Goal: Task Accomplishment & Management: Complete application form

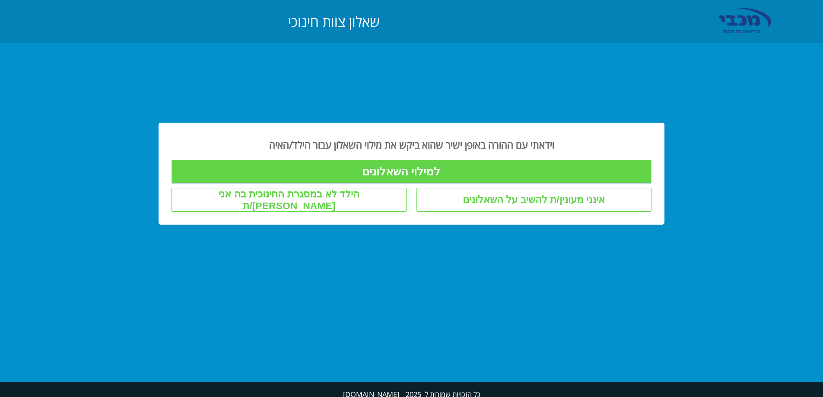
click at [406, 170] on input "למילוי השאלונים" at bounding box center [412, 172] width 480 height 24
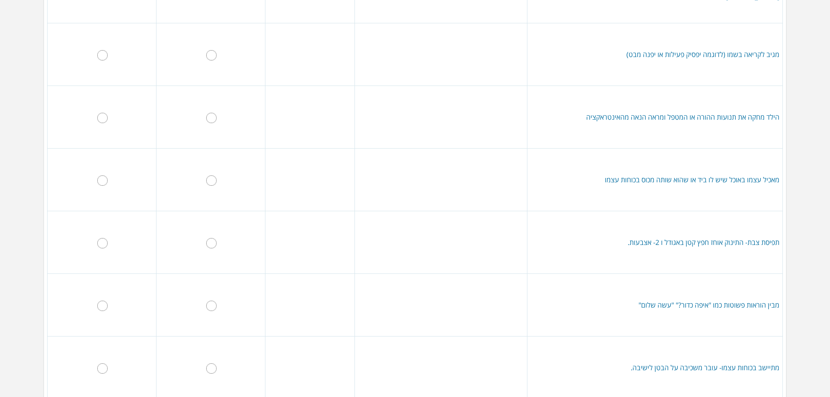
scroll to position [430, 0]
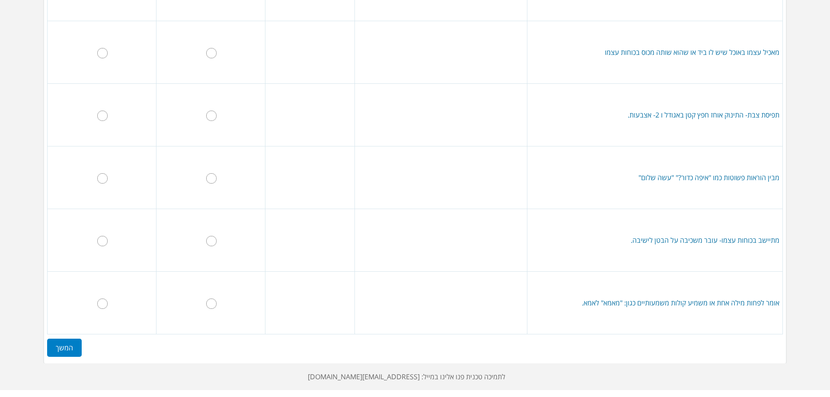
click at [61, 348] on label "המשך" at bounding box center [64, 348] width 35 height 18
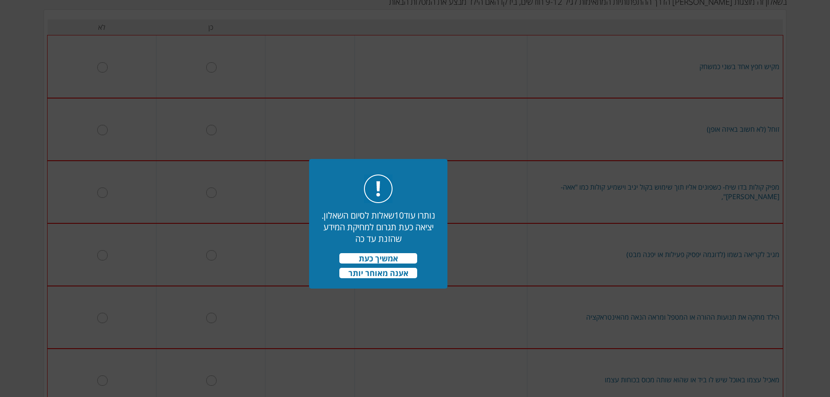
scroll to position [95, 0]
click at [367, 258] on span "אמשיך כעת" at bounding box center [378, 258] width 78 height 10
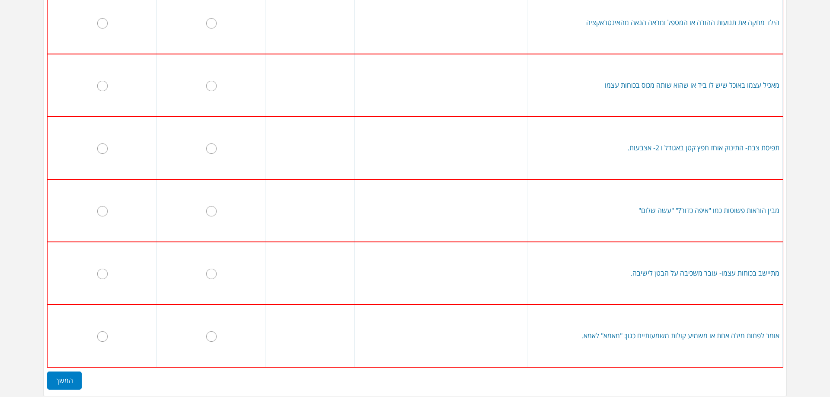
scroll to position [437, 0]
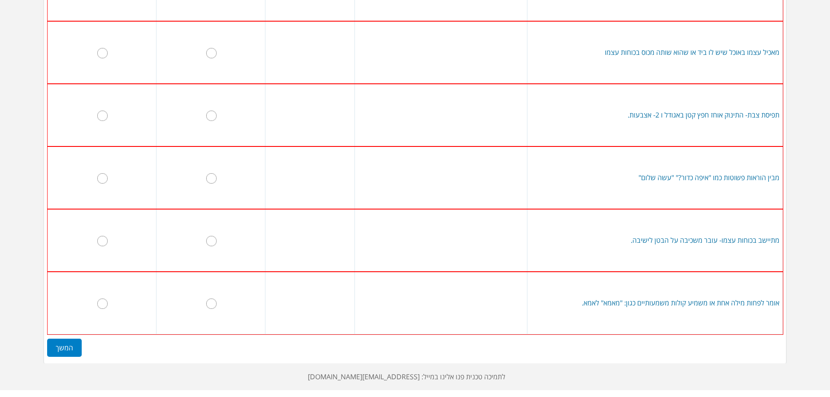
click at [75, 341] on label "המשך" at bounding box center [64, 348] width 35 height 18
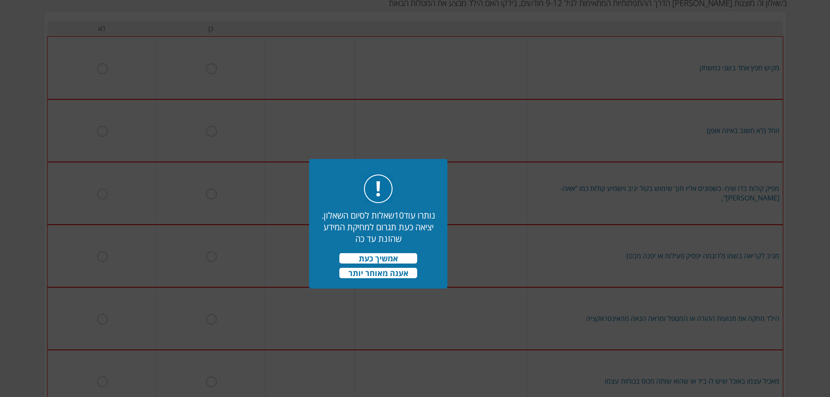
scroll to position [95, 0]
click at [363, 259] on span "אמשיך כעת" at bounding box center [378, 258] width 78 height 10
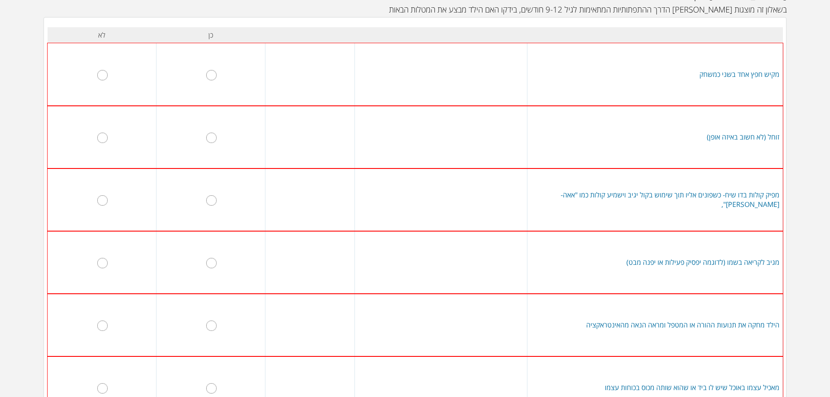
scroll to position [0, 0]
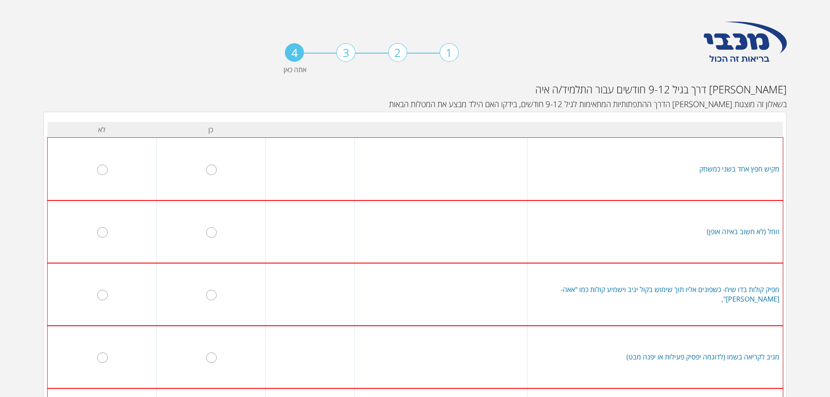
click at [349, 52] on div "3" at bounding box center [345, 52] width 19 height 19
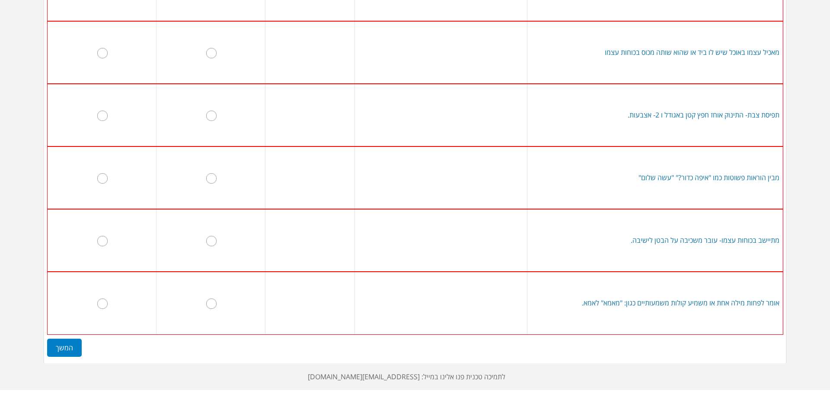
scroll to position [437, 0]
click at [69, 341] on label "המשך" at bounding box center [64, 348] width 35 height 18
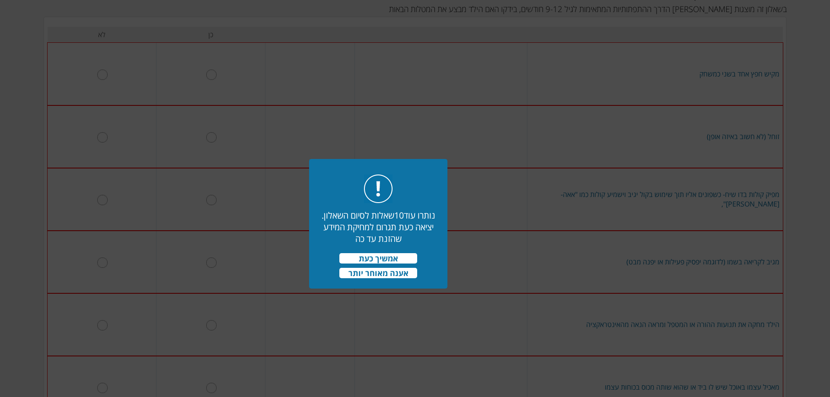
scroll to position [95, 0]
click at [400, 255] on span "אמשיך כעת" at bounding box center [378, 258] width 78 height 10
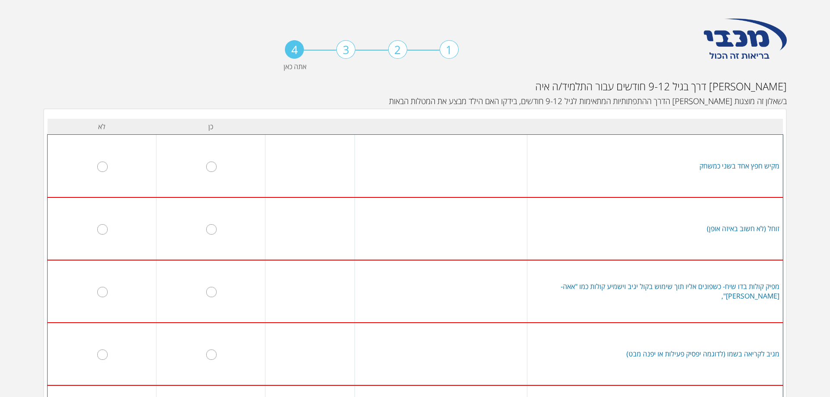
scroll to position [0, 0]
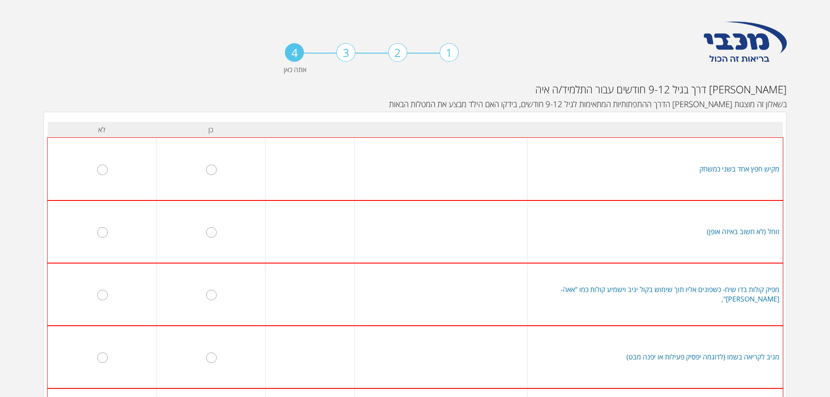
click at [104, 171] on input "radio" at bounding box center [102, 170] width 10 height 10
radio input "true"
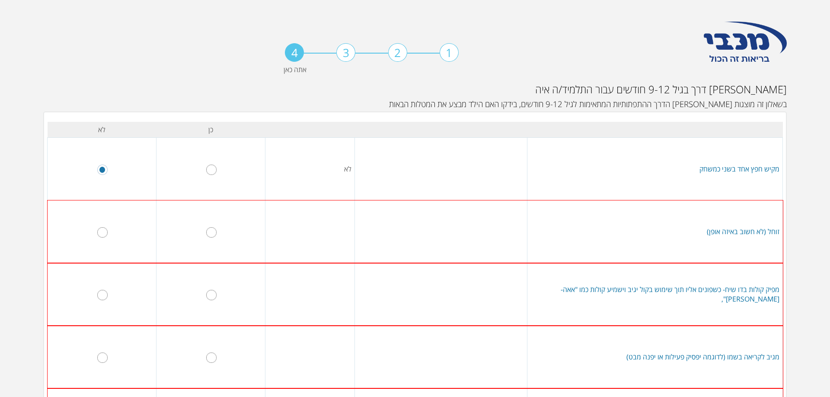
click at [105, 232] on input "radio" at bounding box center [102, 232] width 10 height 10
radio input "true"
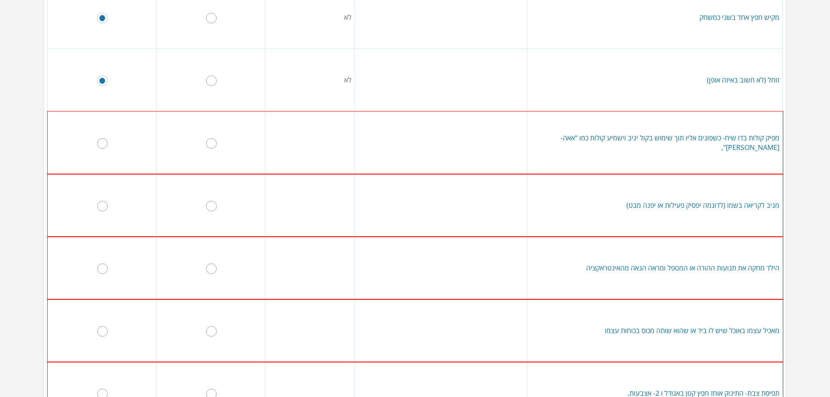
scroll to position [173, 0]
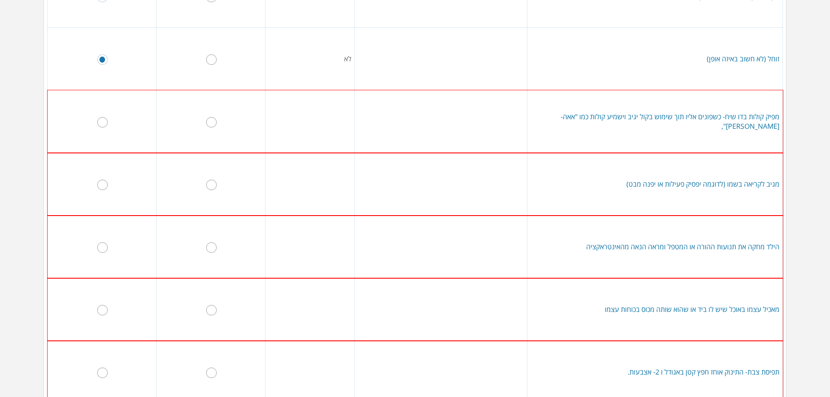
click at [103, 123] on input "radio" at bounding box center [102, 122] width 10 height 10
radio input "true"
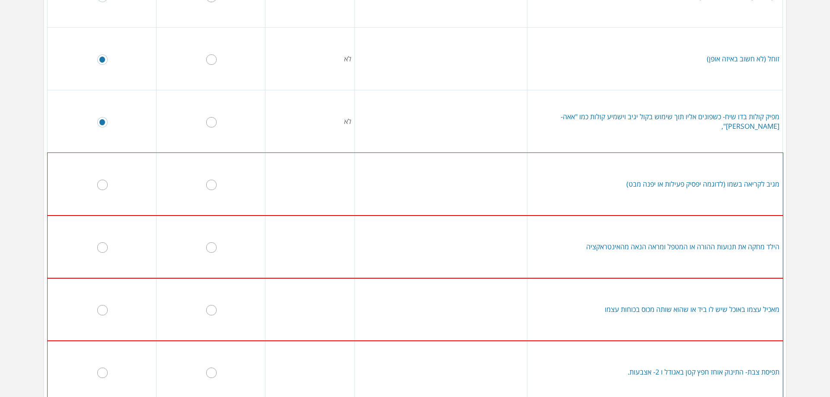
click at [105, 182] on input "radio" at bounding box center [102, 185] width 10 height 10
radio input "true"
click at [107, 245] on input "radio" at bounding box center [102, 247] width 10 height 10
radio input "true"
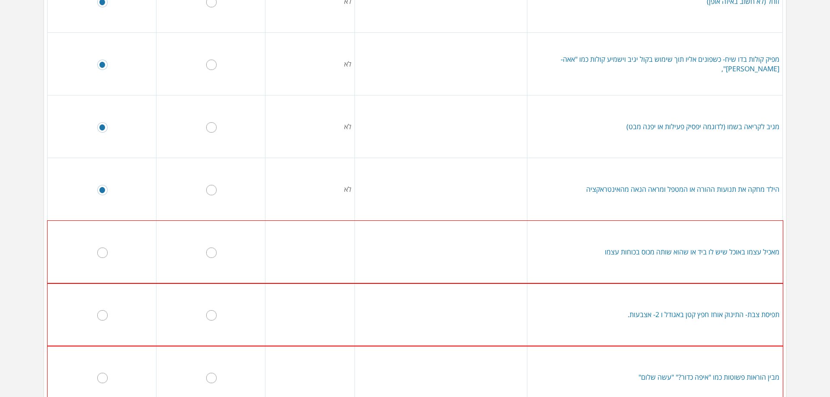
scroll to position [346, 0]
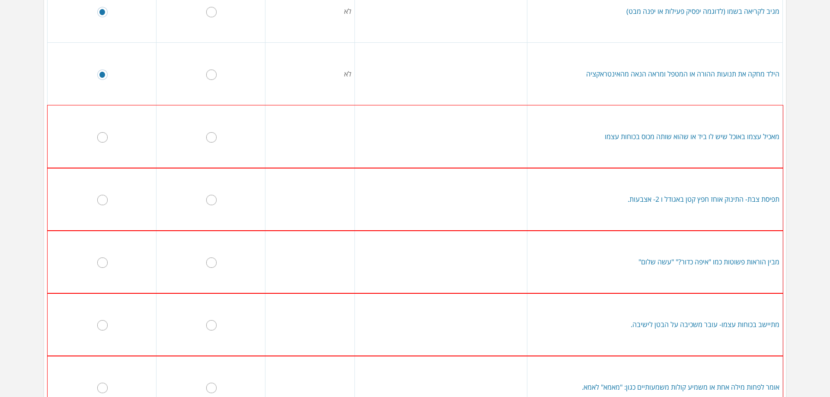
click at [108, 136] on input "radio" at bounding box center [102, 137] width 10 height 10
radio input "true"
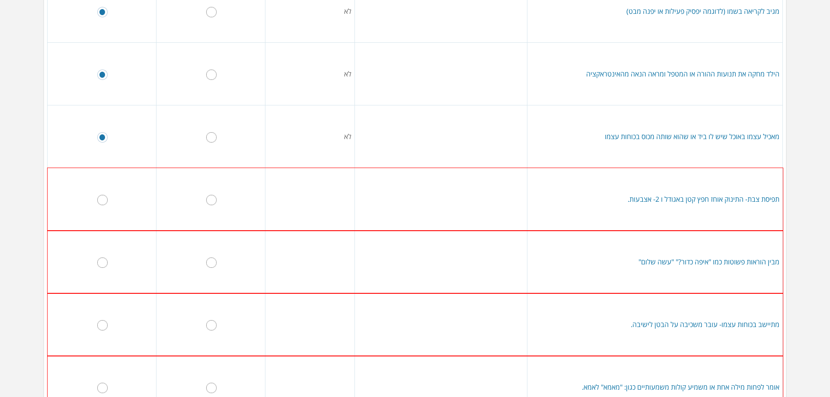
click at [108, 201] on input "radio" at bounding box center [102, 200] width 10 height 10
radio input "true"
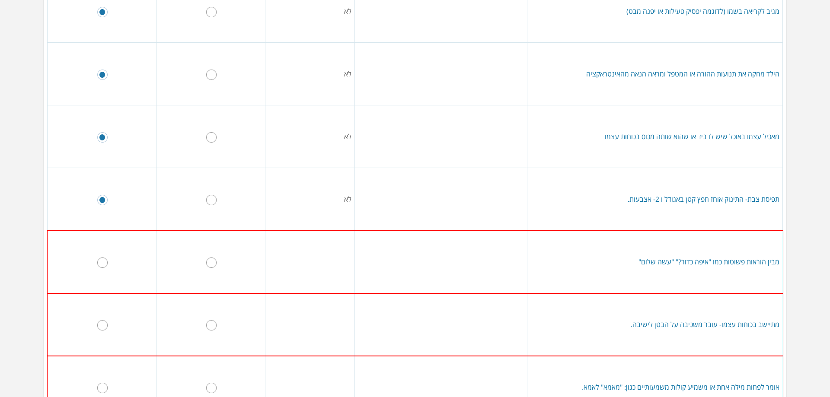
click at [104, 259] on input "radio" at bounding box center [102, 263] width 10 height 10
radio input "true"
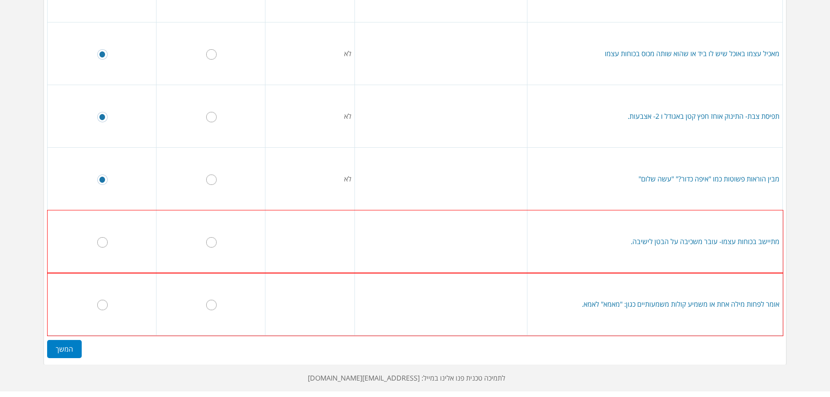
scroll to position [432, 0]
click at [105, 238] on input "radio" at bounding box center [102, 241] width 10 height 10
radio input "true"
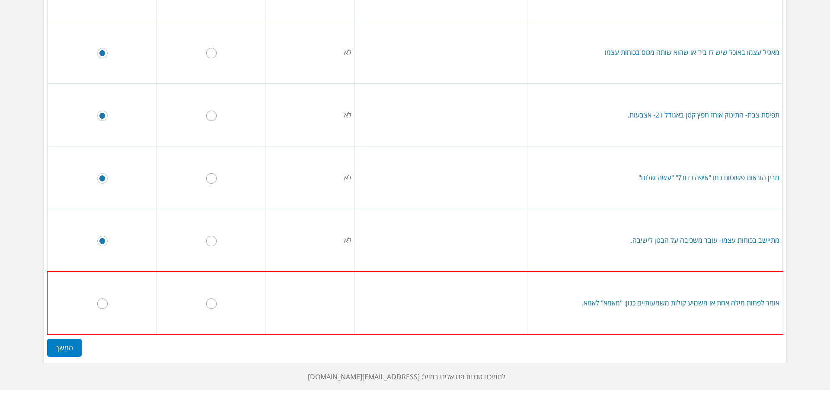
click at [107, 302] on input "radio" at bounding box center [102, 304] width 10 height 10
radio input "true"
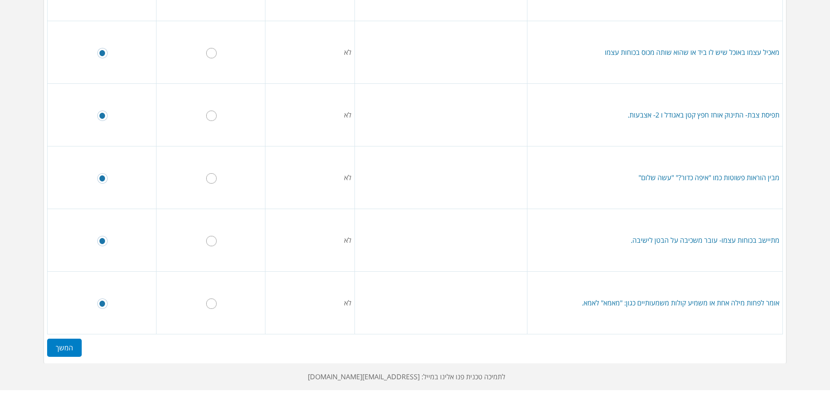
click at [71, 345] on label "המשך" at bounding box center [64, 348] width 35 height 18
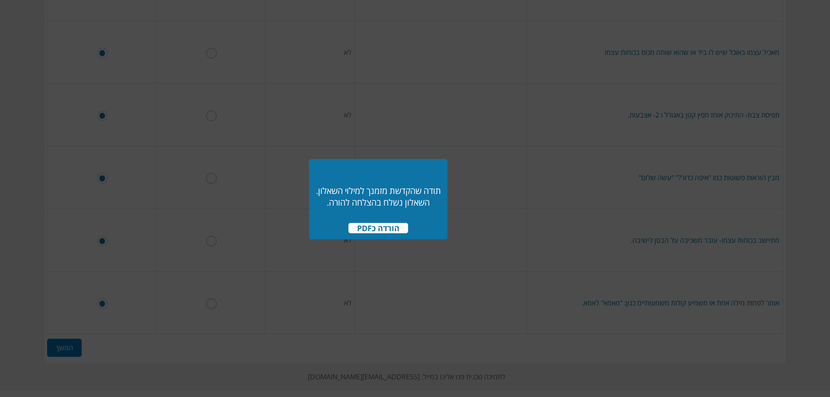
click at [385, 231] on span "הורדה כPDF" at bounding box center [378, 228] width 60 height 10
